Goal: Task Accomplishment & Management: Manage account settings

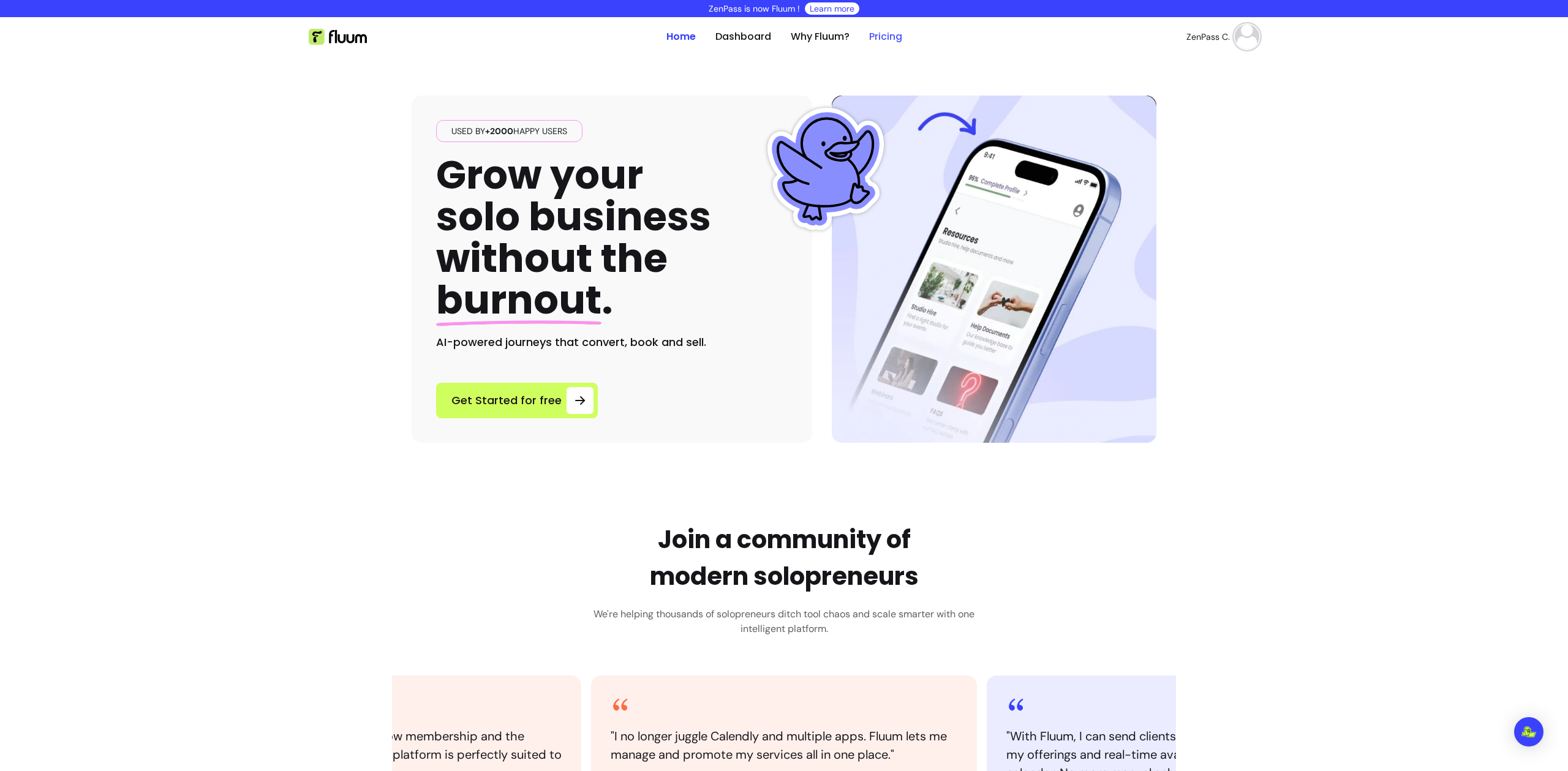
click at [881, 38] on link "Pricing" at bounding box center [886, 37] width 33 height 14
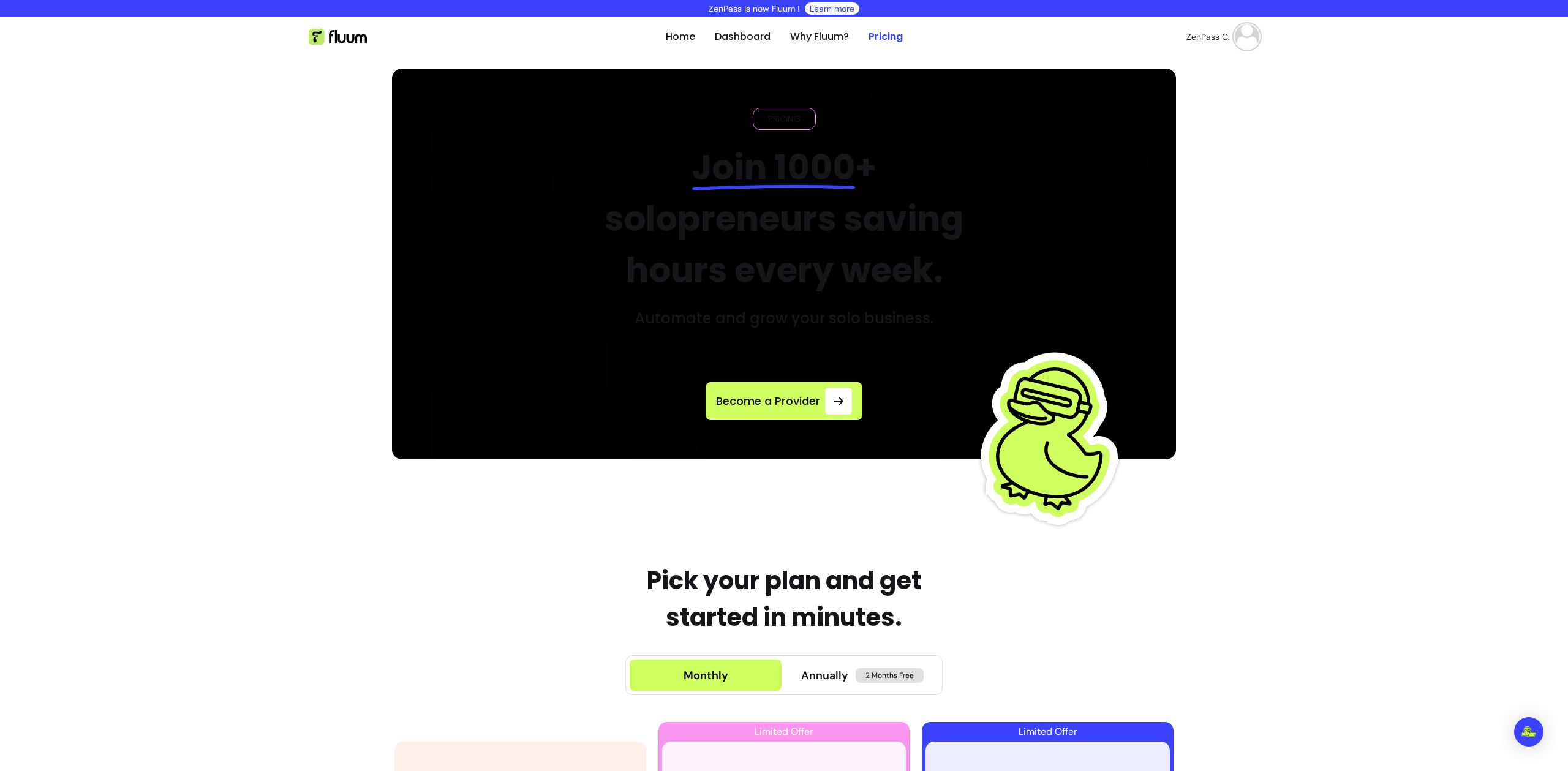
click at [1234, 44] on img at bounding box center [1246, 37] width 25 height 25
click at [1205, 126] on span "Log Out" at bounding box center [1199, 129] width 89 height 12
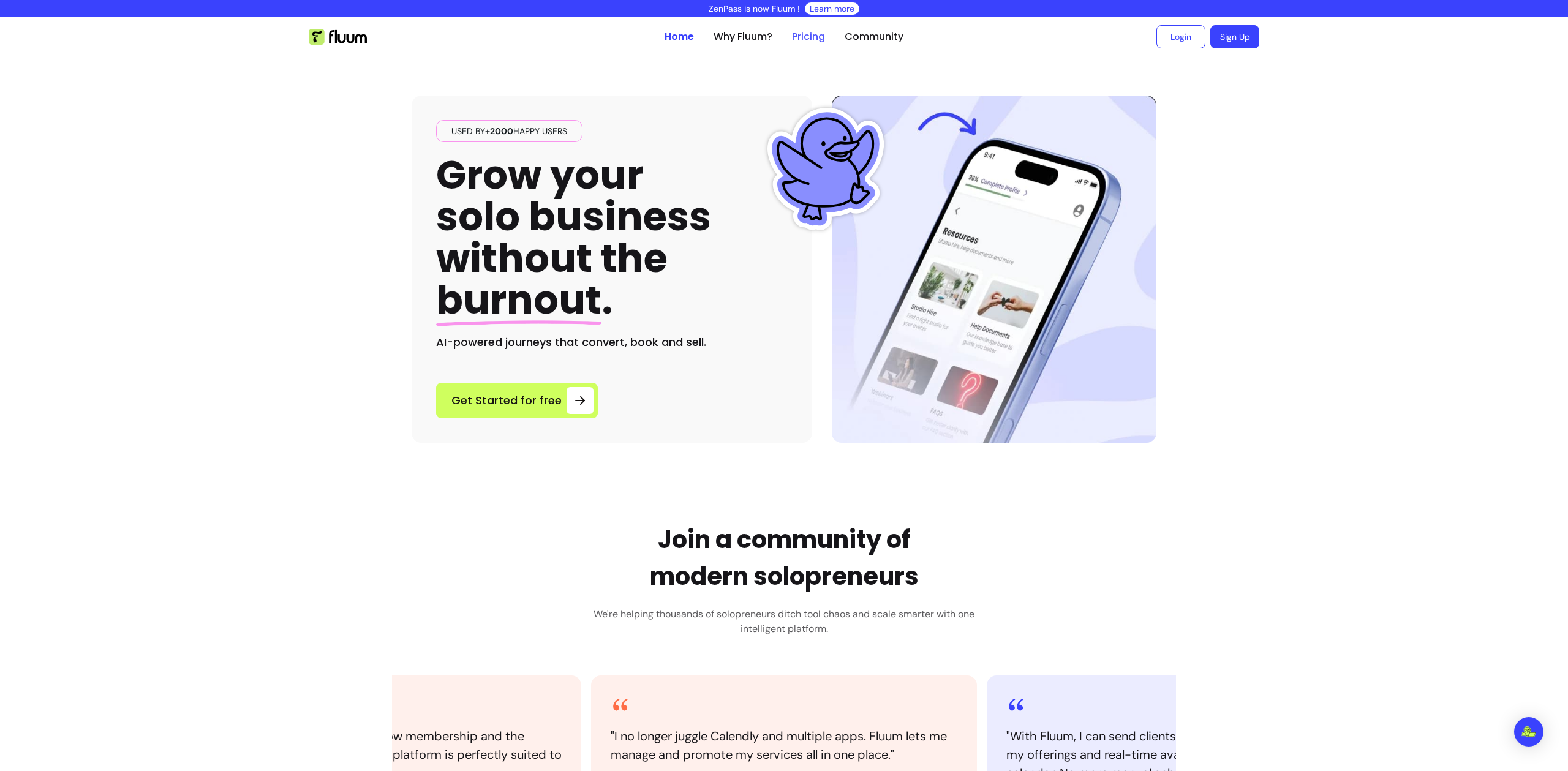
click at [806, 34] on link "Pricing" at bounding box center [808, 37] width 33 height 14
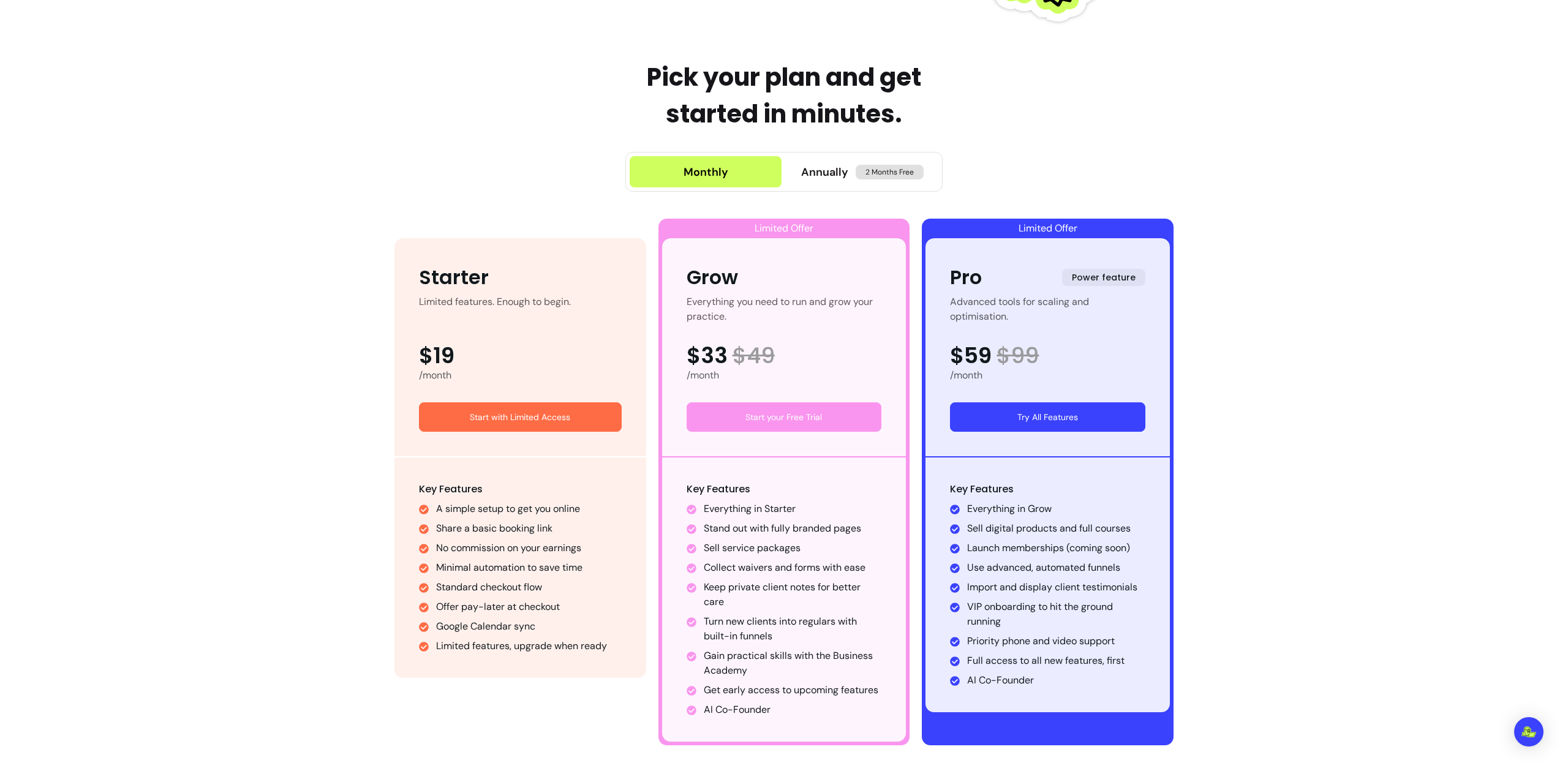
scroll to position [725, 0]
